Goal: Task Accomplishment & Management: Manage account settings

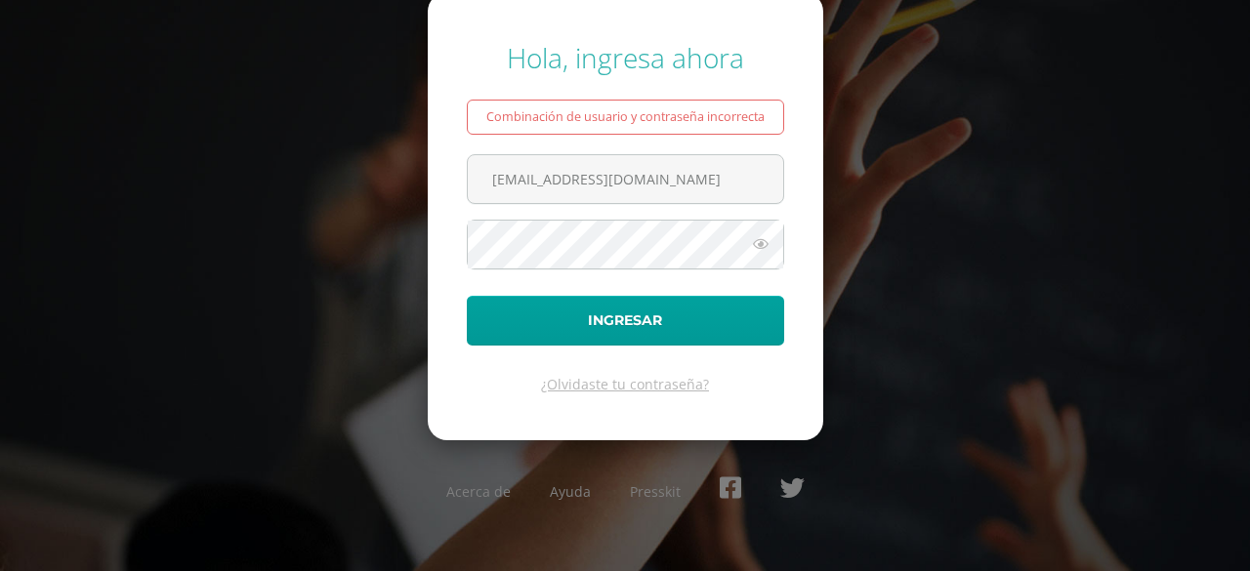
click at [760, 243] on icon at bounding box center [760, 243] width 25 height 23
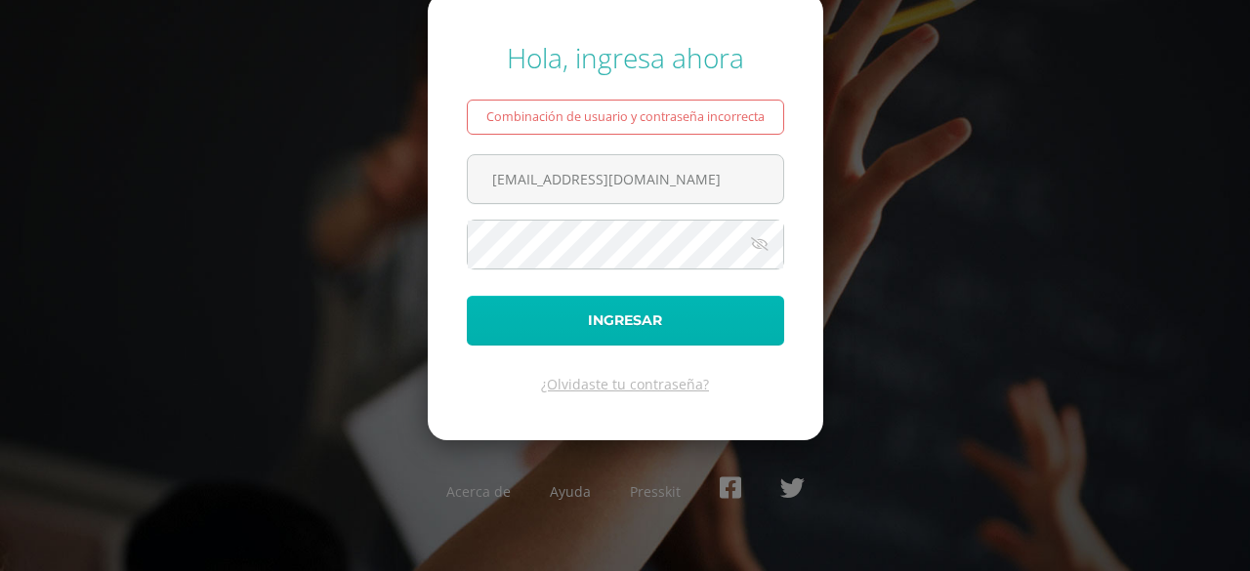
click at [718, 344] on button "Ingresar" at bounding box center [625, 321] width 317 height 50
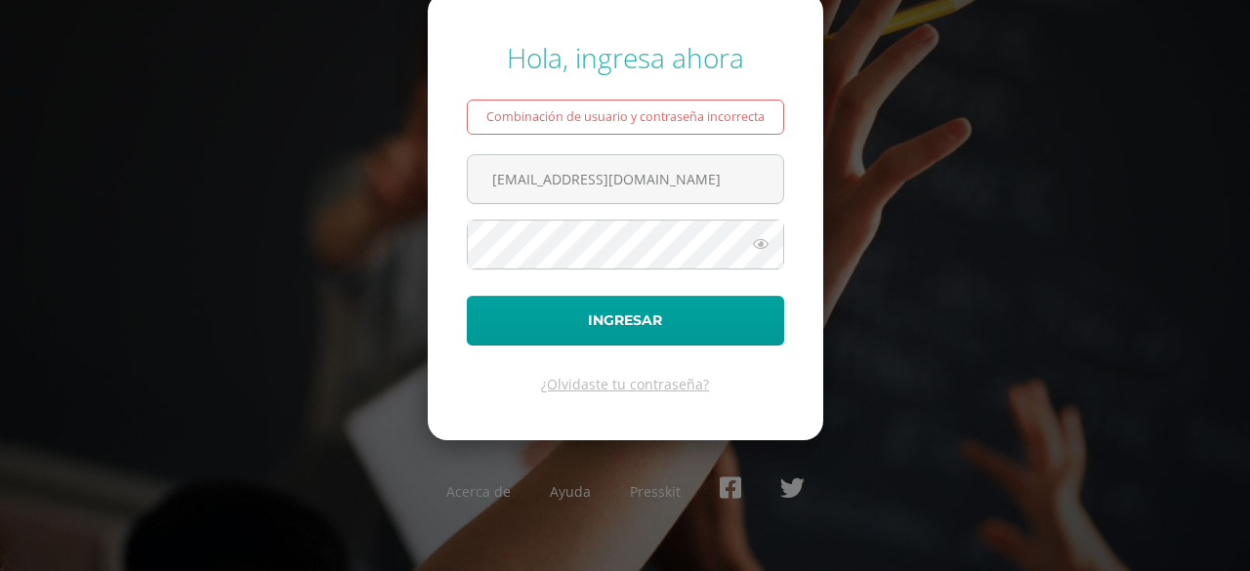
click at [761, 246] on icon at bounding box center [760, 243] width 25 height 23
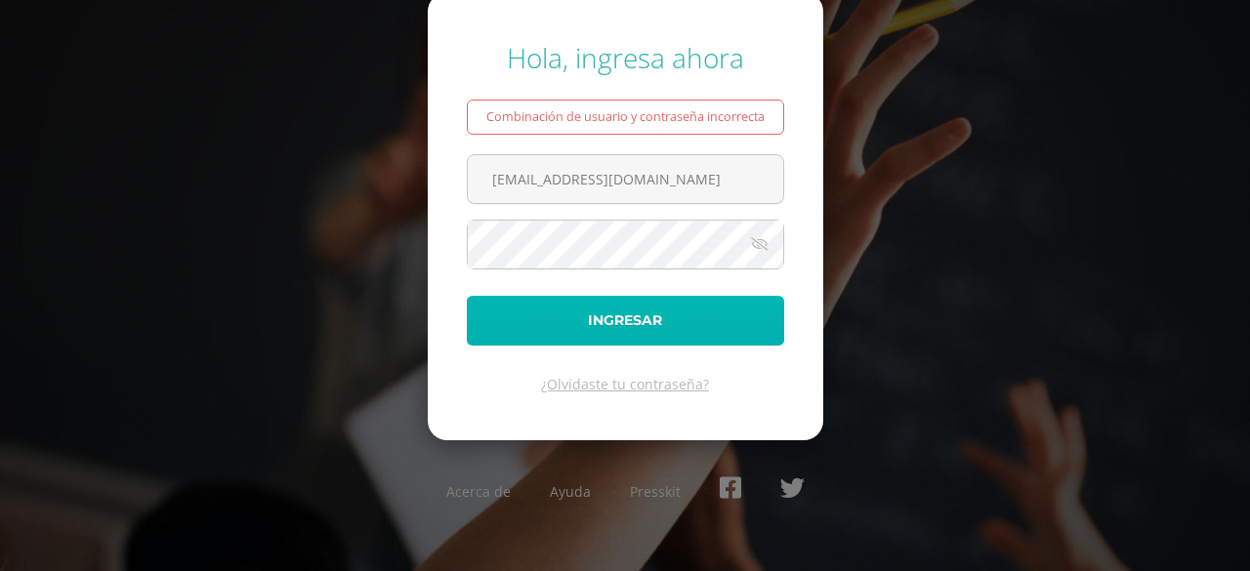
click at [590, 305] on button "Ingresar" at bounding box center [625, 321] width 317 height 50
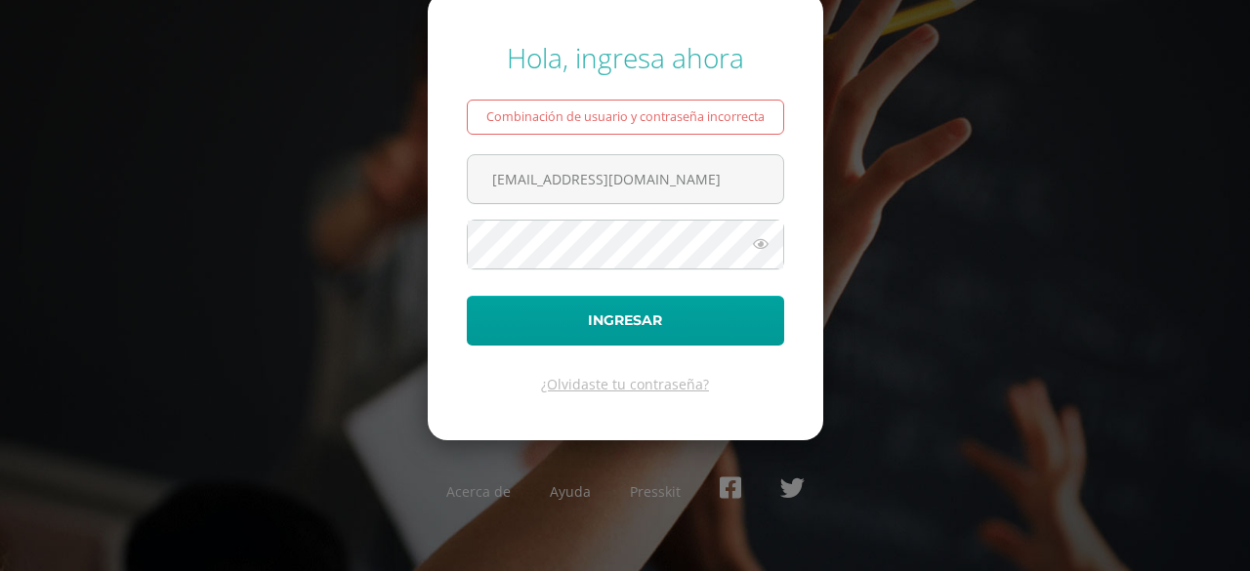
click at [753, 240] on icon at bounding box center [760, 243] width 25 height 23
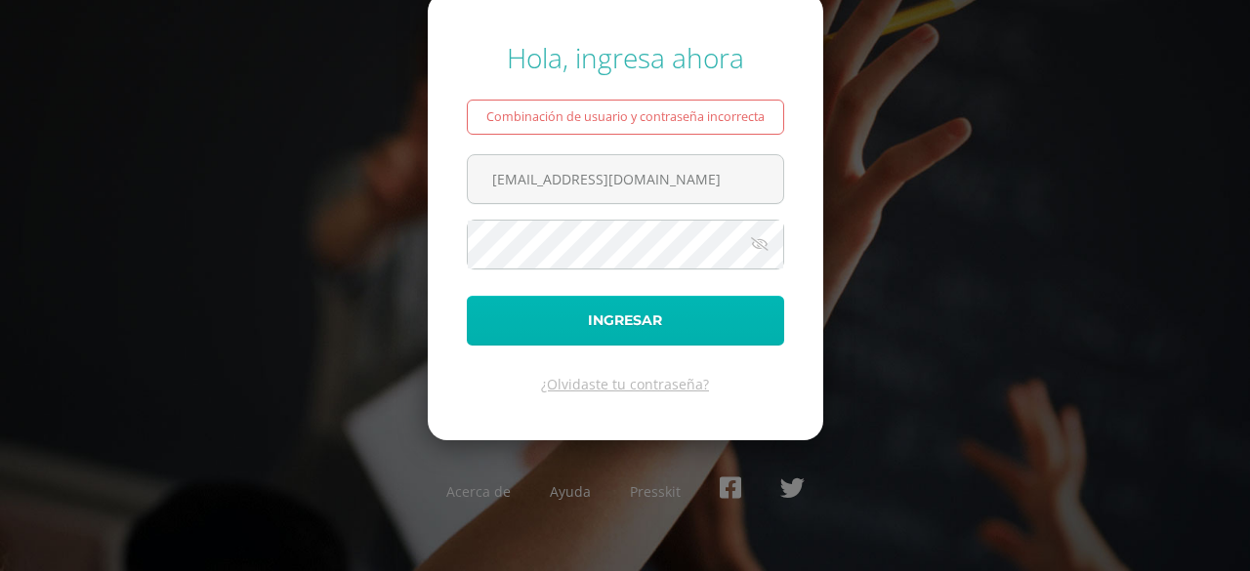
click at [639, 311] on button "Ingresar" at bounding box center [625, 321] width 317 height 50
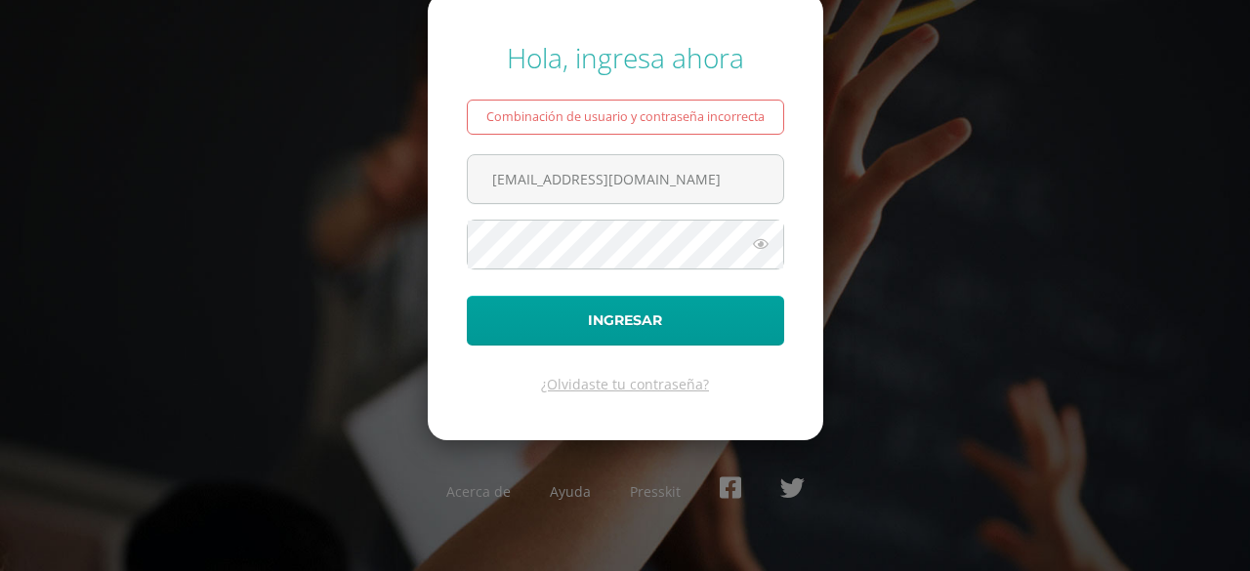
click at [754, 237] on icon at bounding box center [760, 243] width 25 height 23
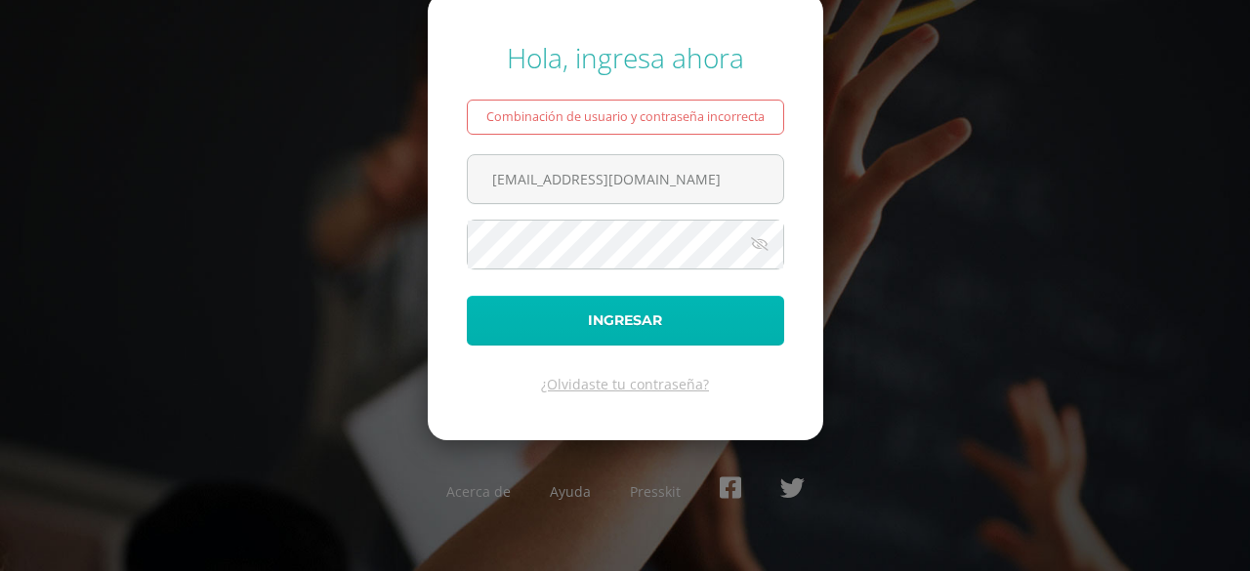
click at [687, 321] on button "Ingresar" at bounding box center [625, 321] width 317 height 50
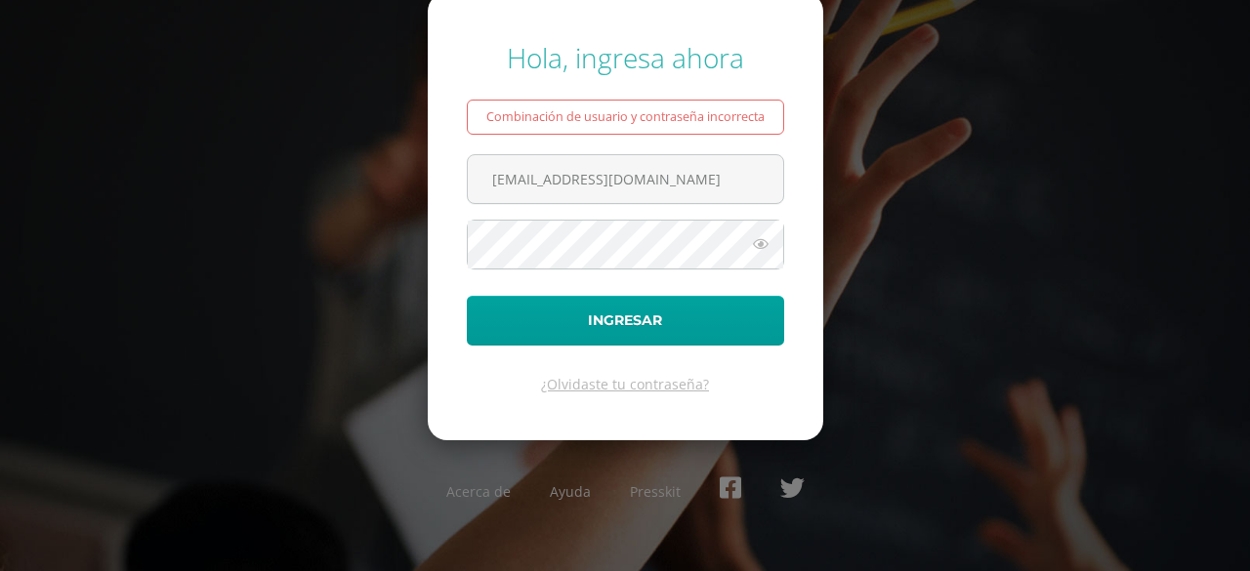
click at [761, 252] on icon at bounding box center [760, 243] width 25 height 23
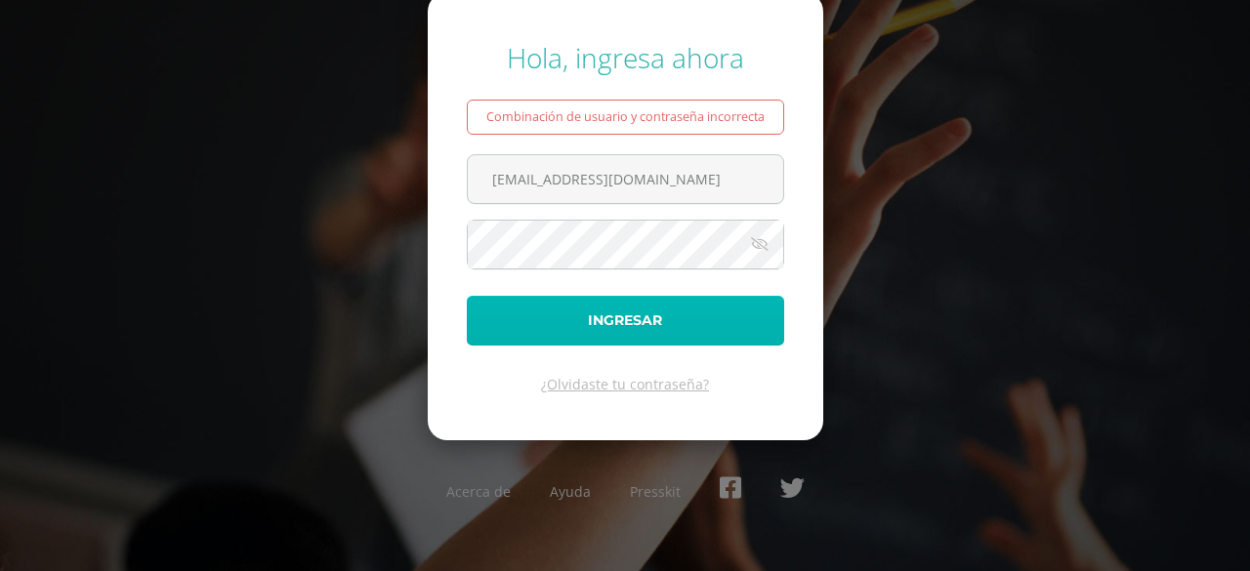
click at [615, 318] on button "Ingresar" at bounding box center [625, 321] width 317 height 50
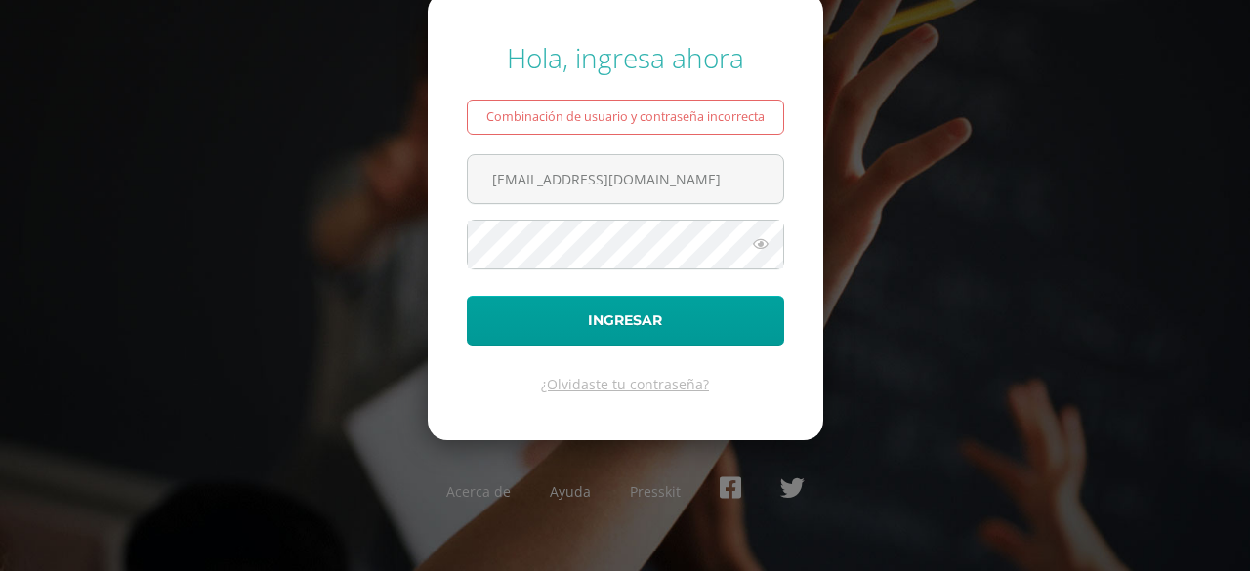
click at [760, 242] on icon at bounding box center [760, 243] width 25 height 23
click at [760, 242] on icon at bounding box center [759, 243] width 27 height 23
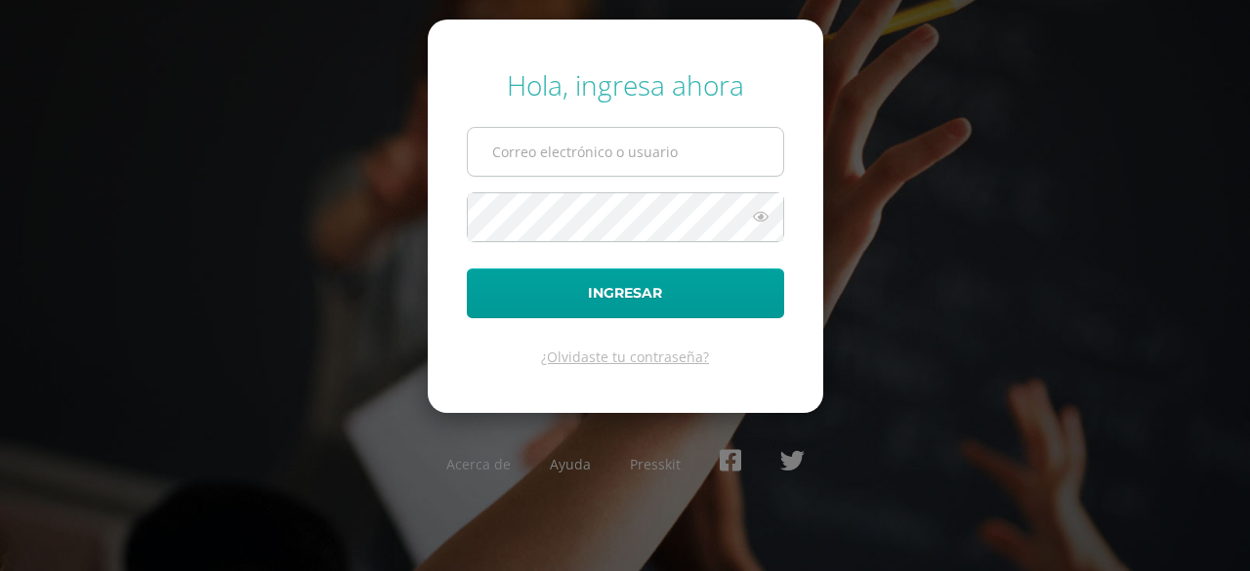
click at [561, 162] on input "text" at bounding box center [625, 152] width 315 height 48
type input "[EMAIL_ADDRESS][DOMAIN_NAME]"
click at [760, 220] on icon at bounding box center [760, 216] width 25 height 23
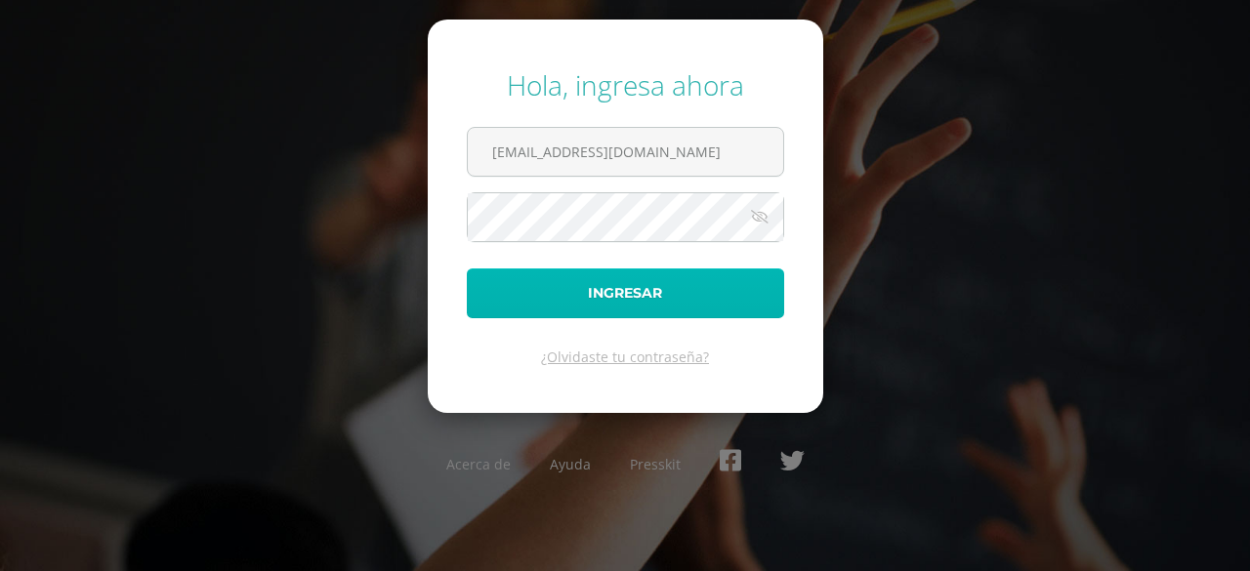
click at [724, 313] on button "Ingresar" at bounding box center [625, 293] width 317 height 50
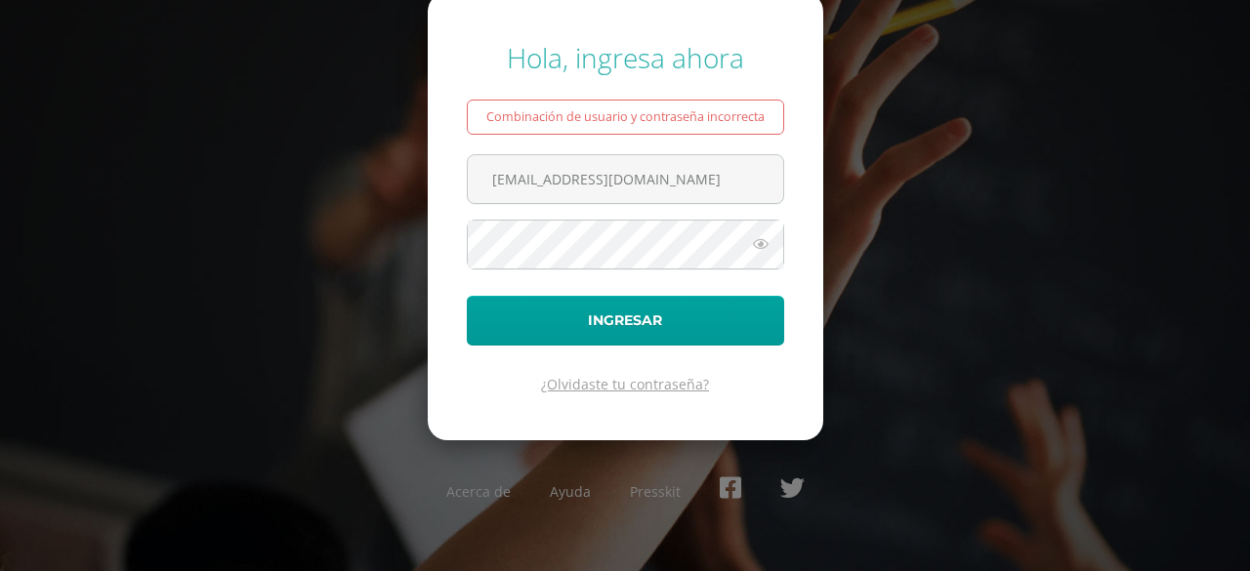
click at [648, 383] on link "¿Olvidaste tu contraseña?" at bounding box center [625, 384] width 168 height 19
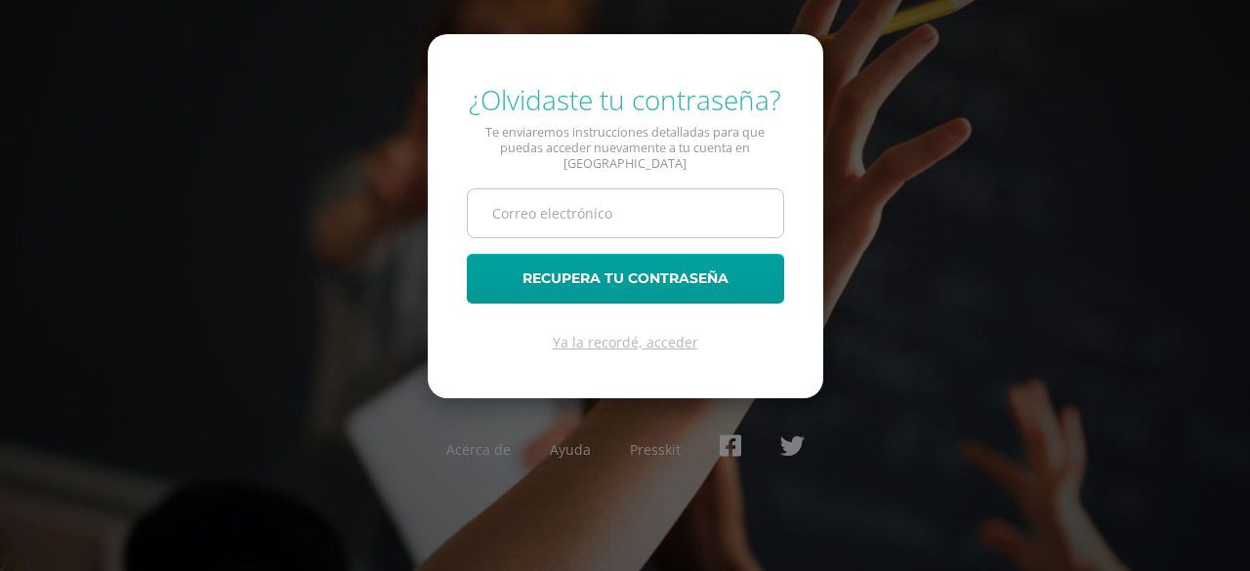
click at [631, 214] on input "text" at bounding box center [625, 213] width 315 height 48
type input "[EMAIL_ADDRESS][DOMAIN_NAME]"
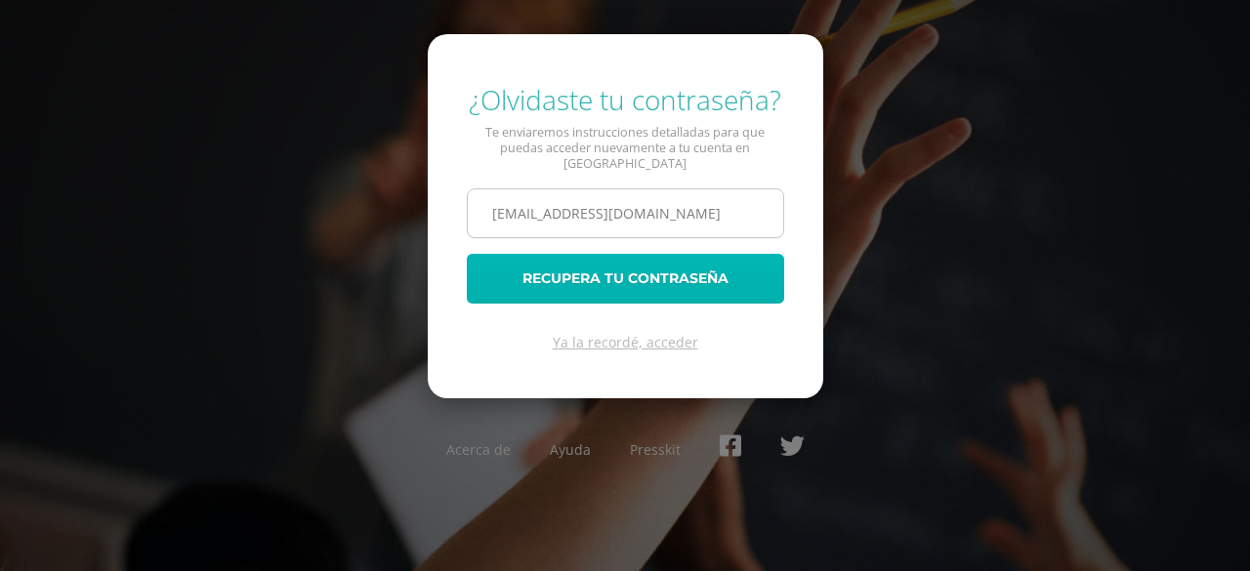
drag, startPoint x: 679, startPoint y: 263, endPoint x: 679, endPoint y: 221, distance: 42.0
click at [679, 221] on form "¿Olvidaste tu contraseña? Te enviaremos instrucciones detalladas para que pueda…" at bounding box center [625, 216] width 395 height 364
click at [703, 273] on button "Recupera tu contraseña" at bounding box center [625, 279] width 317 height 50
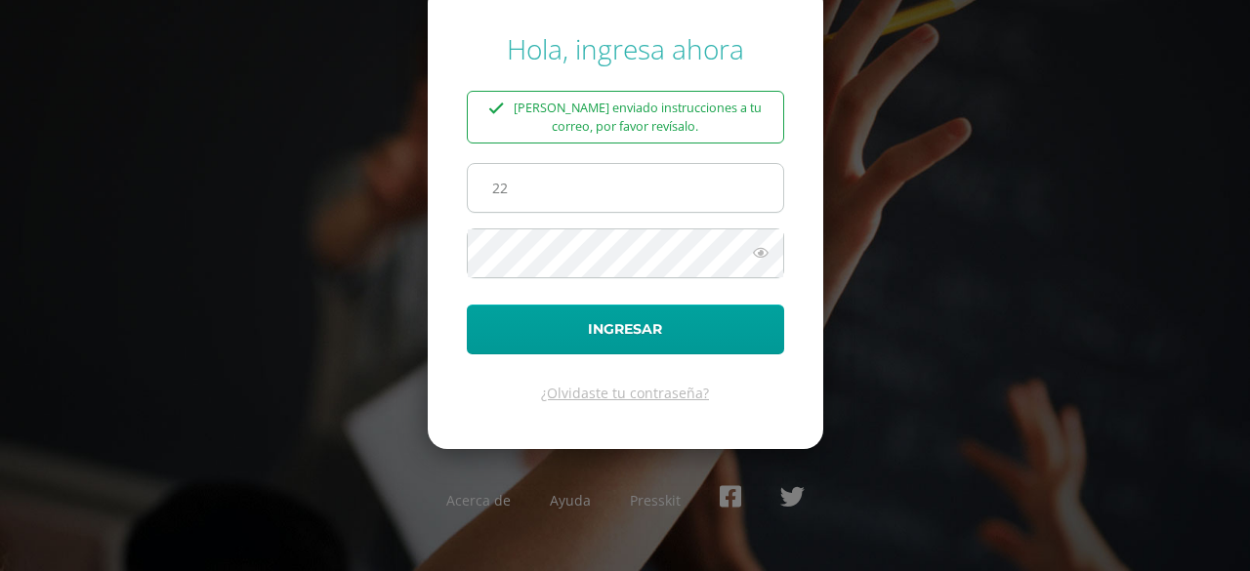
type input "[EMAIL_ADDRESS][DOMAIN_NAME]"
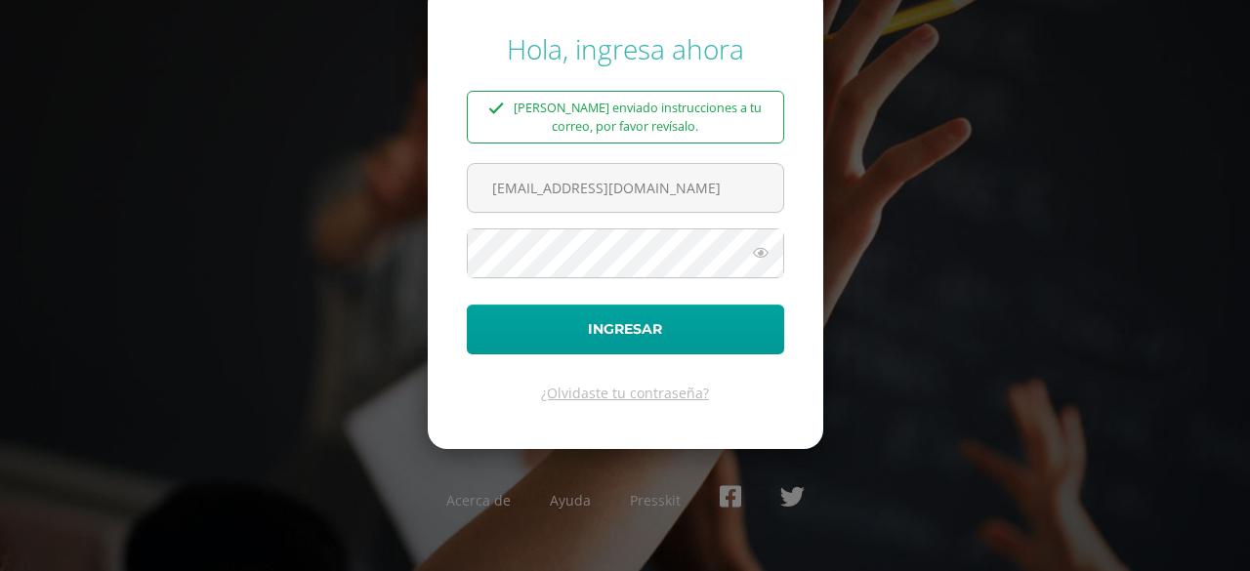
drag, startPoint x: 748, startPoint y: 246, endPoint x: 761, endPoint y: 252, distance: 14.9
click at [761, 252] on icon at bounding box center [760, 252] width 25 height 23
click at [761, 252] on icon at bounding box center [759, 252] width 27 height 23
click at [761, 252] on icon at bounding box center [760, 252] width 25 height 23
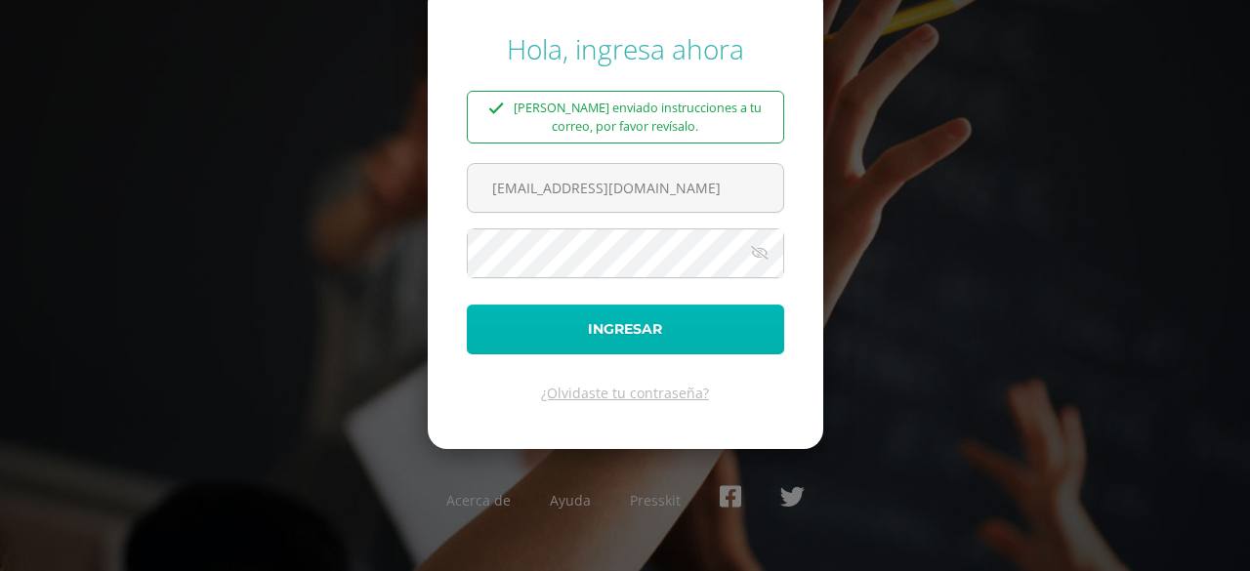
click at [701, 325] on button "Ingresar" at bounding box center [625, 330] width 317 height 50
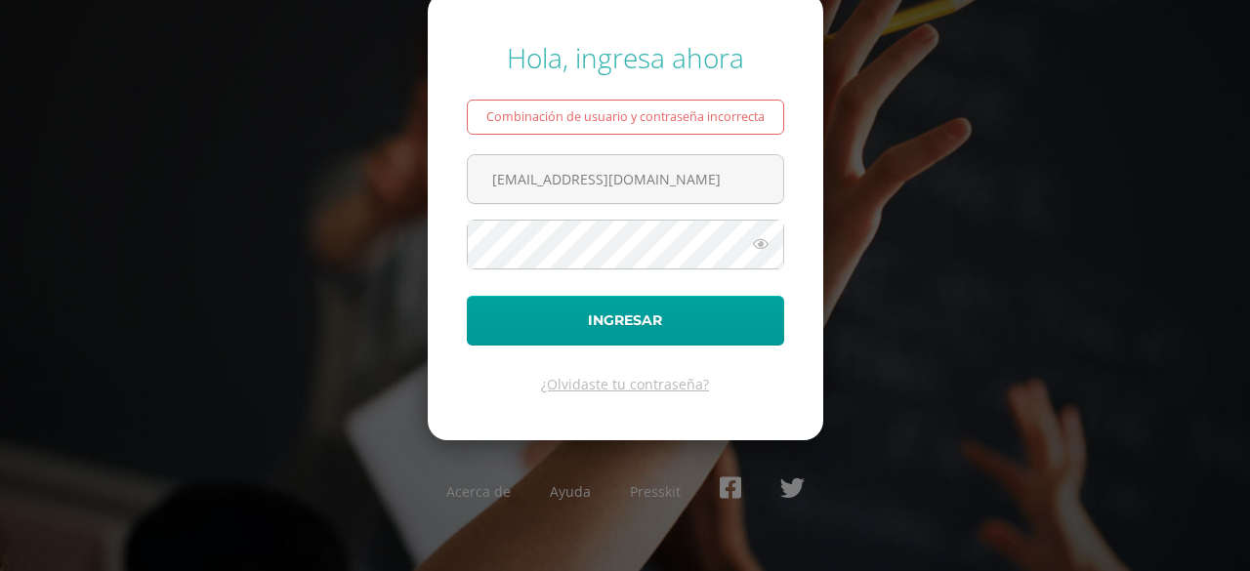
click at [659, 109] on div "Combinación de usuario y contraseña incorrecta" at bounding box center [625, 117] width 317 height 35
click at [658, 108] on div "Combinación de usuario y contraseña incorrecta" at bounding box center [625, 117] width 317 height 35
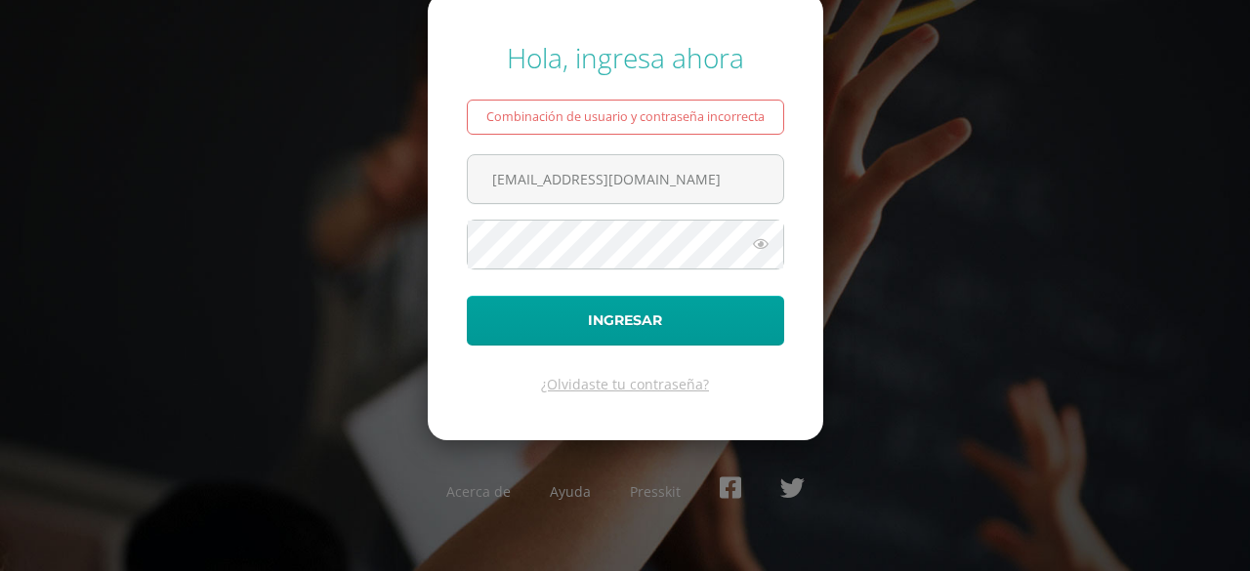
click at [763, 245] on icon at bounding box center [760, 243] width 25 height 23
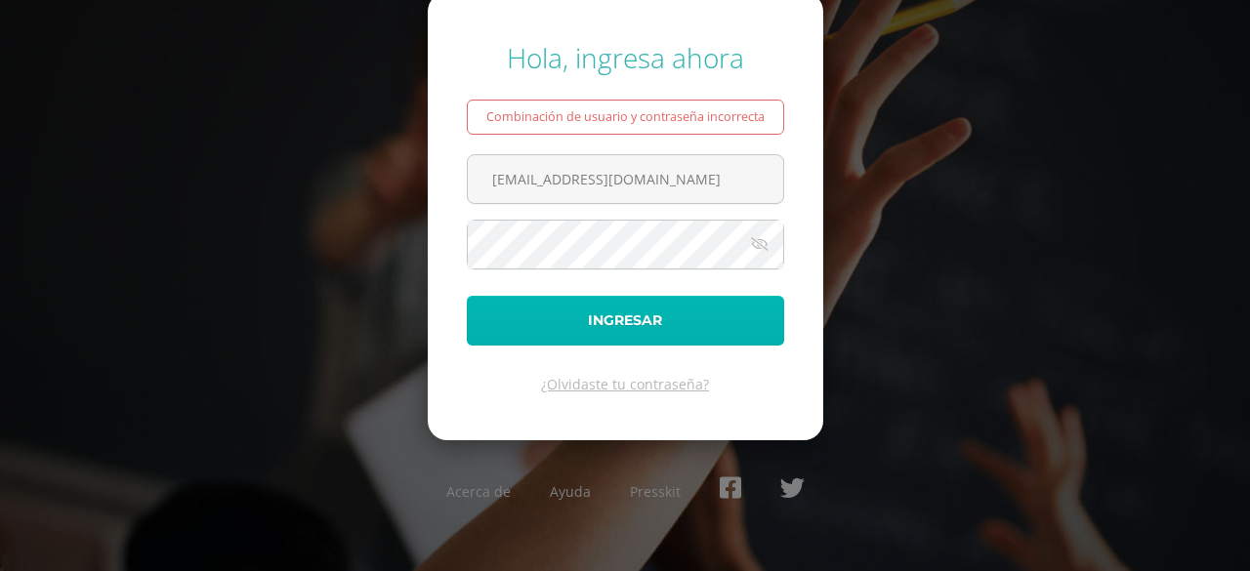
click at [615, 313] on button "Ingresar" at bounding box center [625, 321] width 317 height 50
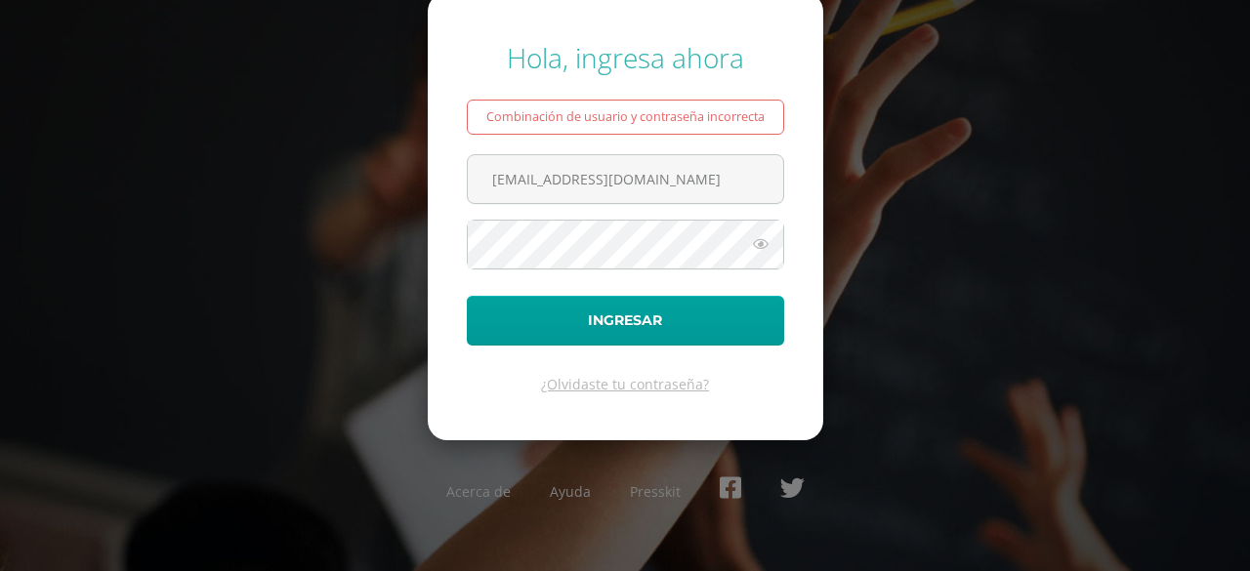
type input "[EMAIL_ADDRESS][DOMAIN_NAME]"
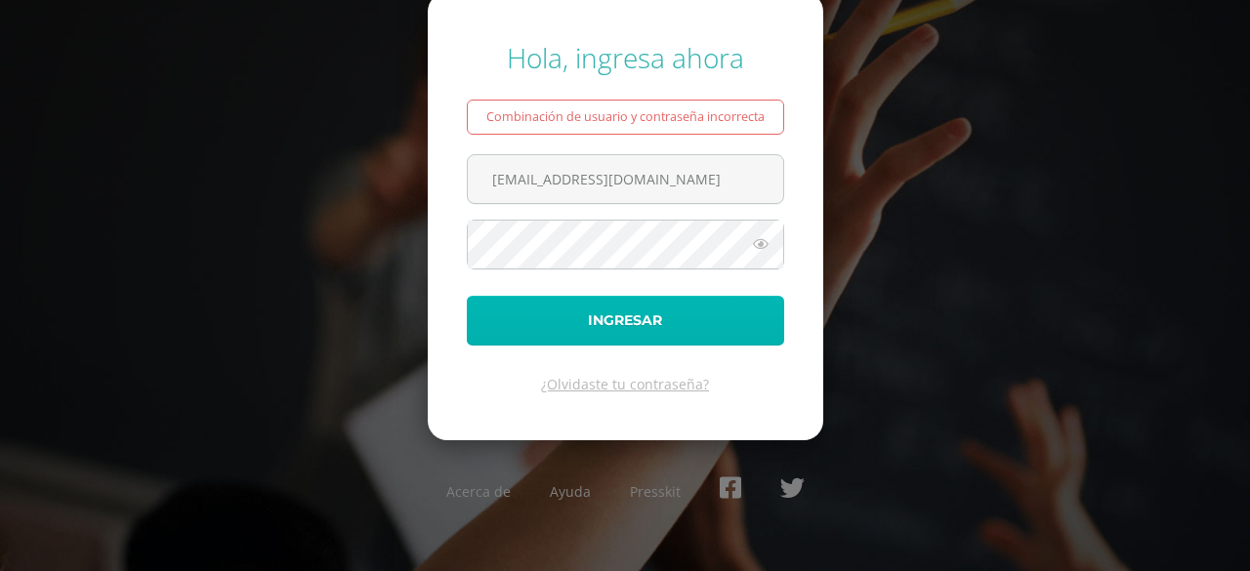
click at [678, 328] on button "Ingresar" at bounding box center [625, 321] width 317 height 50
